Goal: Task Accomplishment & Management: Manage account settings

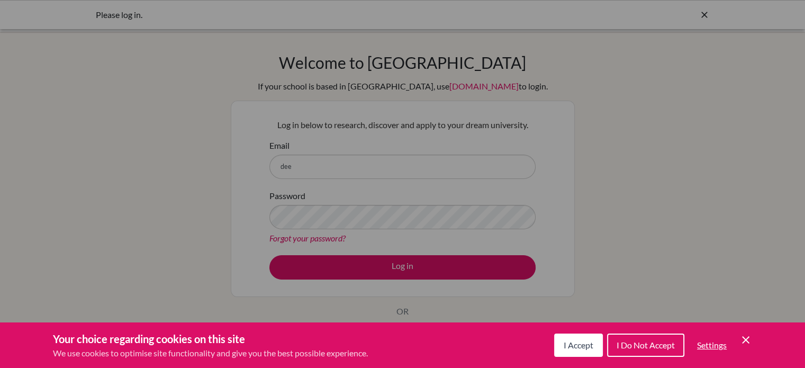
click at [646, 340] on span "I Do Not Accept" at bounding box center [646, 345] width 58 height 10
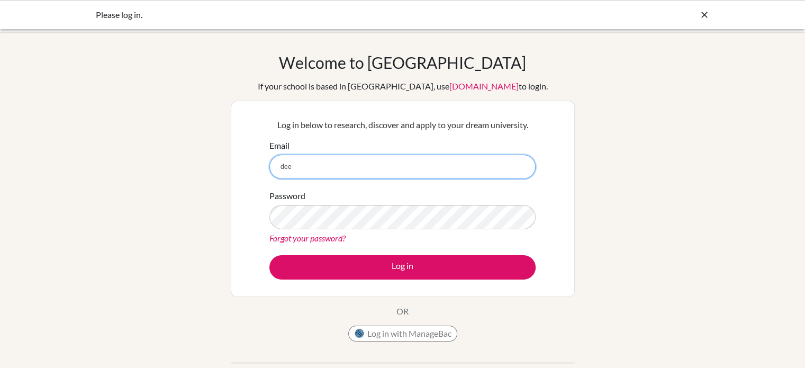
click at [317, 158] on input "dee" at bounding box center [402, 167] width 266 height 24
type input "[PERSON_NAME][EMAIL_ADDRESS][DOMAIN_NAME]"
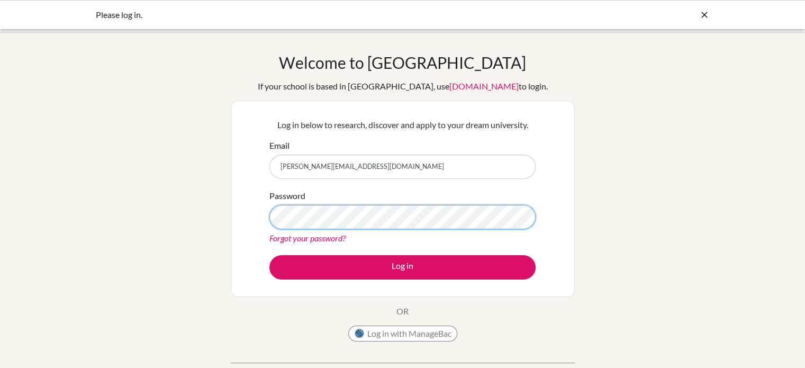
click at [269, 255] on button "Log in" at bounding box center [402, 267] width 266 height 24
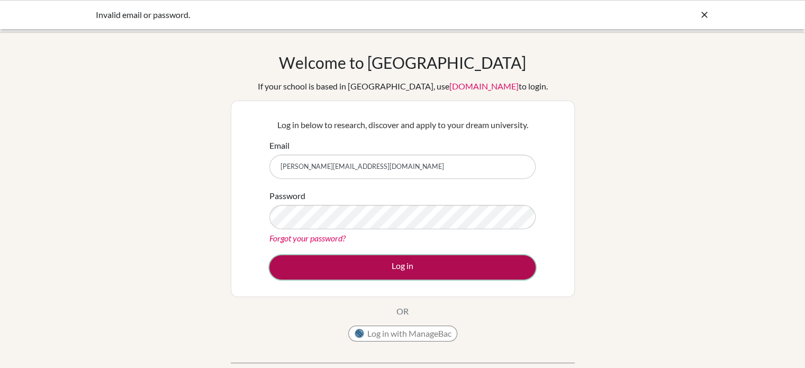
click at [346, 267] on button "Log in" at bounding box center [402, 267] width 266 height 24
click at [321, 263] on button "Log in" at bounding box center [402, 267] width 266 height 24
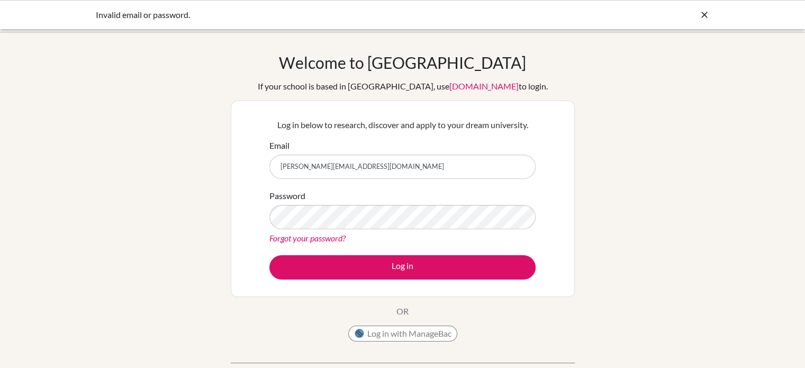
click at [258, 194] on div "Log in below to research, discover and apply to your dream university. Email [P…" at bounding box center [403, 199] width 344 height 196
click at [320, 242] on link "Forgot your password?" at bounding box center [307, 238] width 76 height 10
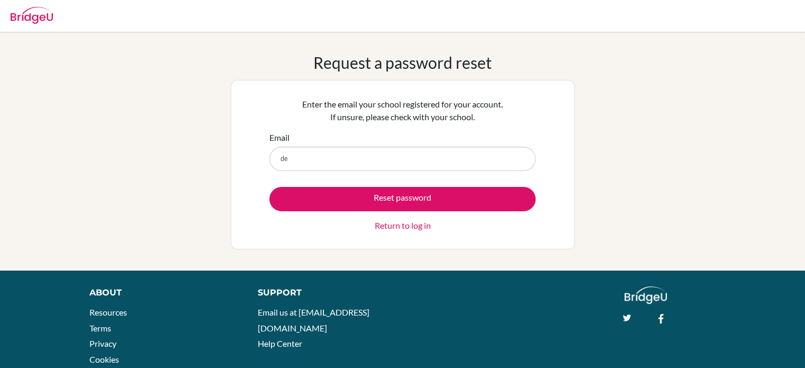
type input "[PERSON_NAME][EMAIL_ADDRESS][DOMAIN_NAME]"
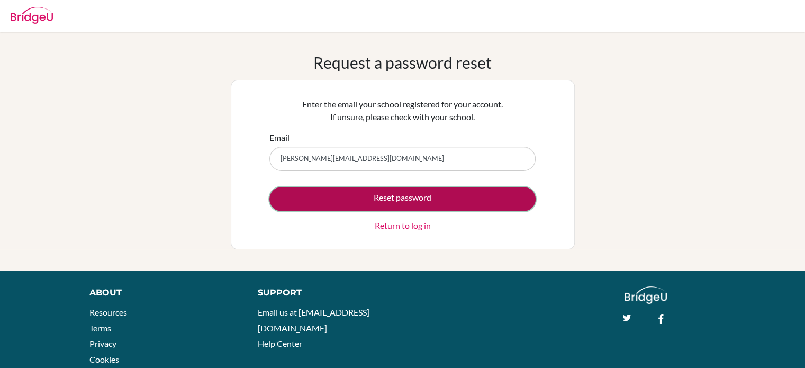
click at [368, 201] on button "Reset password" at bounding box center [402, 199] width 266 height 24
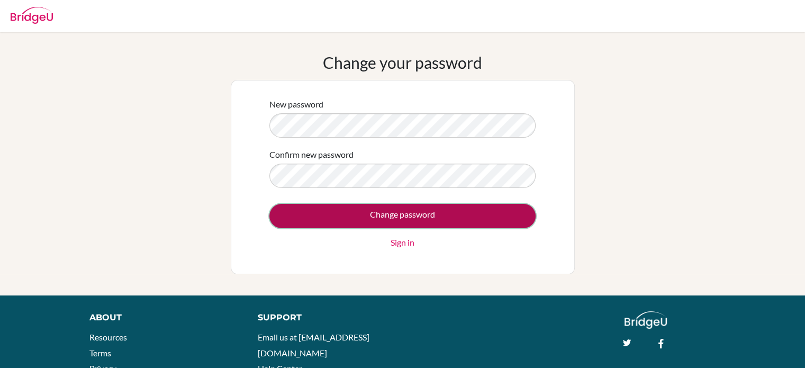
click at [355, 220] on input "Change password" at bounding box center [402, 216] width 266 height 24
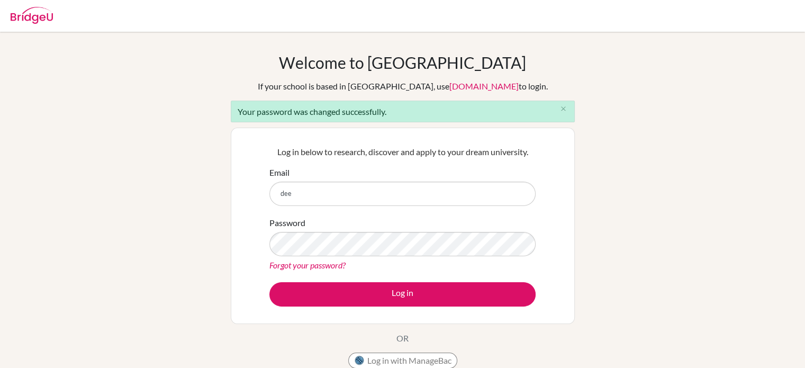
type input "[PERSON_NAME][EMAIL_ADDRESS][DOMAIN_NAME]"
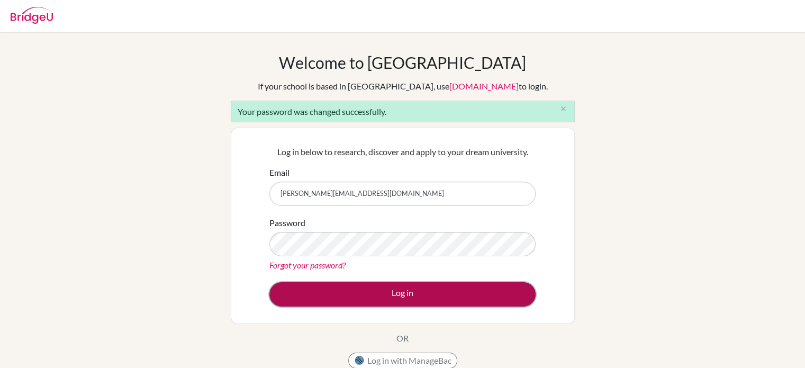
click at [321, 302] on button "Log in" at bounding box center [402, 294] width 266 height 24
